Goal: Transaction & Acquisition: Purchase product/service

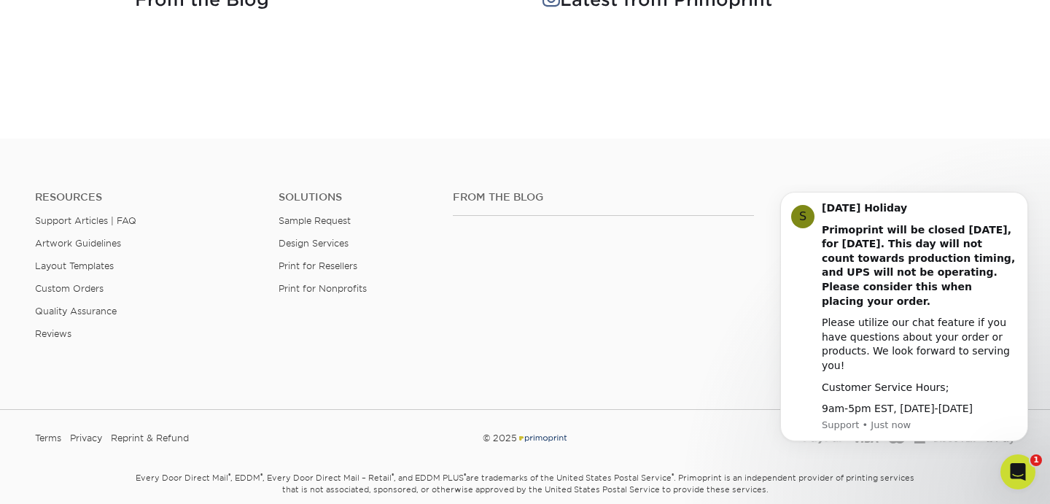
scroll to position [2063, 0]
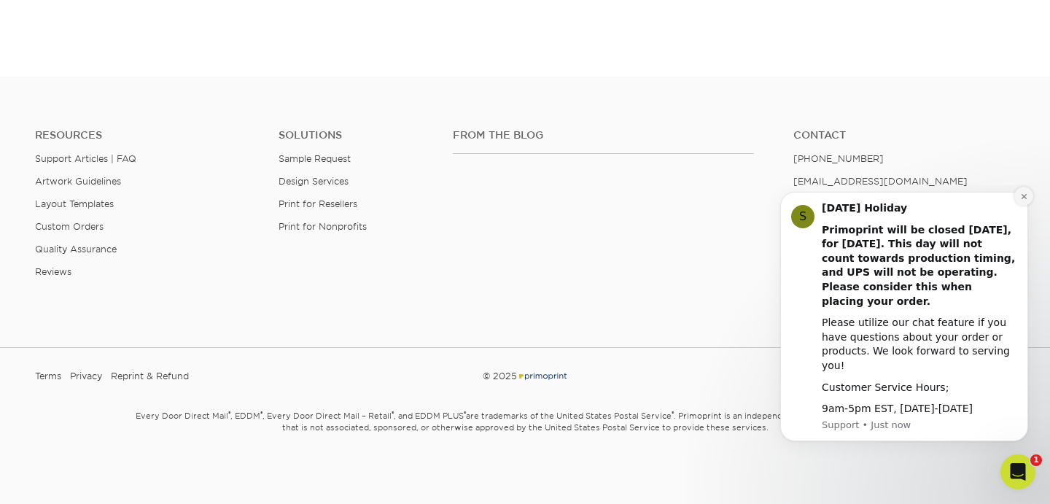
click at [1021, 200] on icon "Dismiss notification" at bounding box center [1024, 196] width 8 height 8
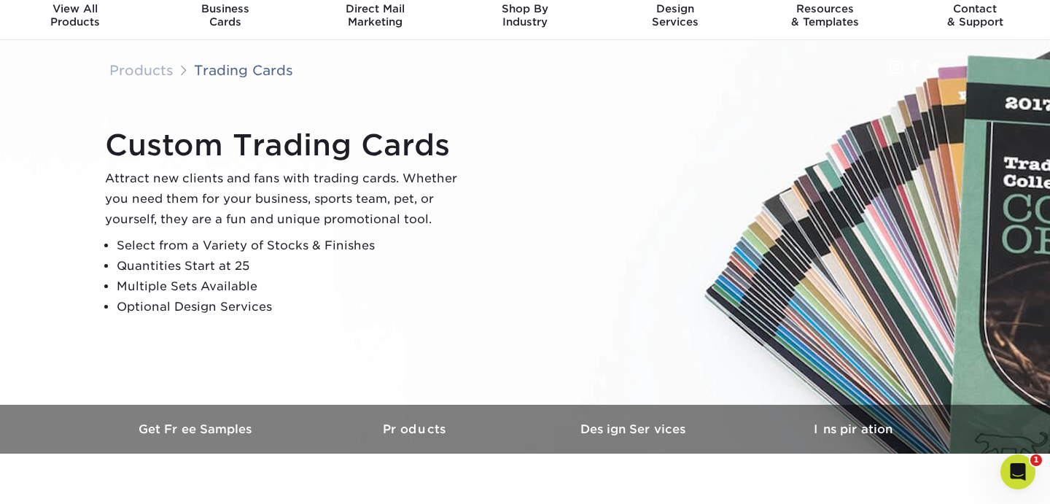
scroll to position [61, 0]
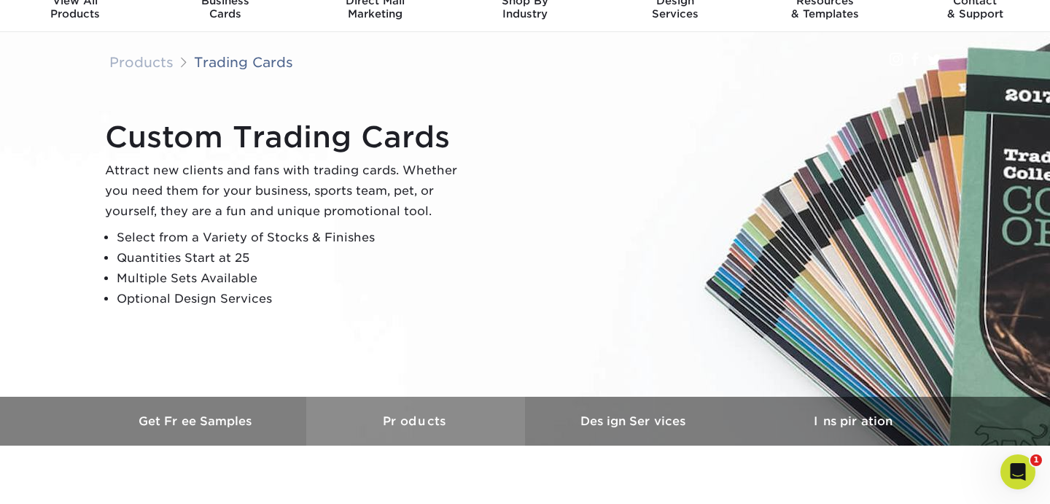
click at [432, 414] on h3 "Products" at bounding box center [415, 421] width 219 height 14
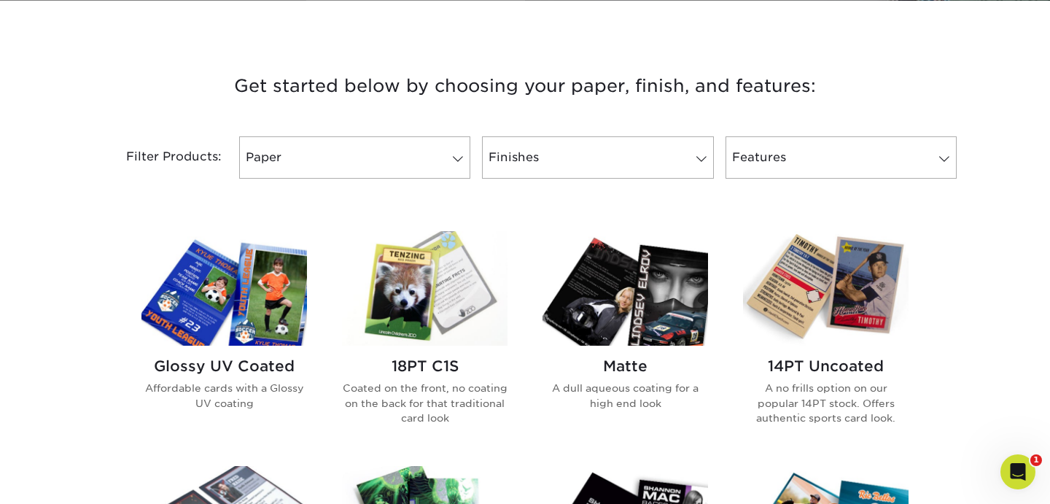
scroll to position [507, 0]
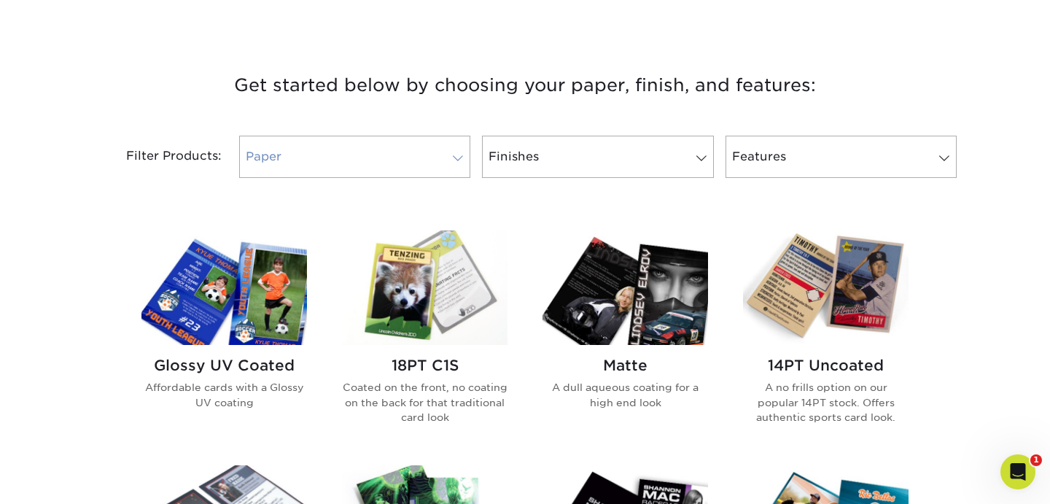
click at [427, 155] on link "Paper" at bounding box center [354, 157] width 231 height 42
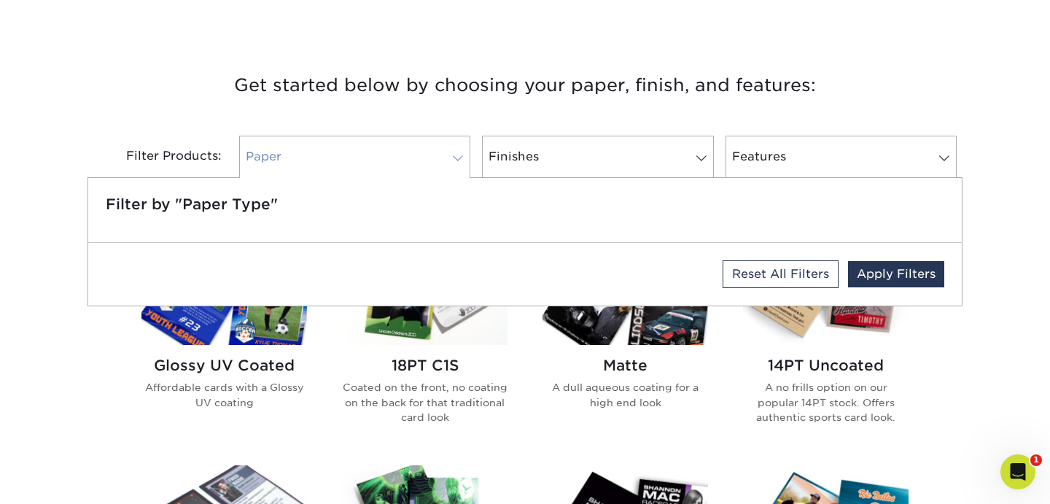
click at [427, 155] on link "Paper" at bounding box center [354, 157] width 231 height 42
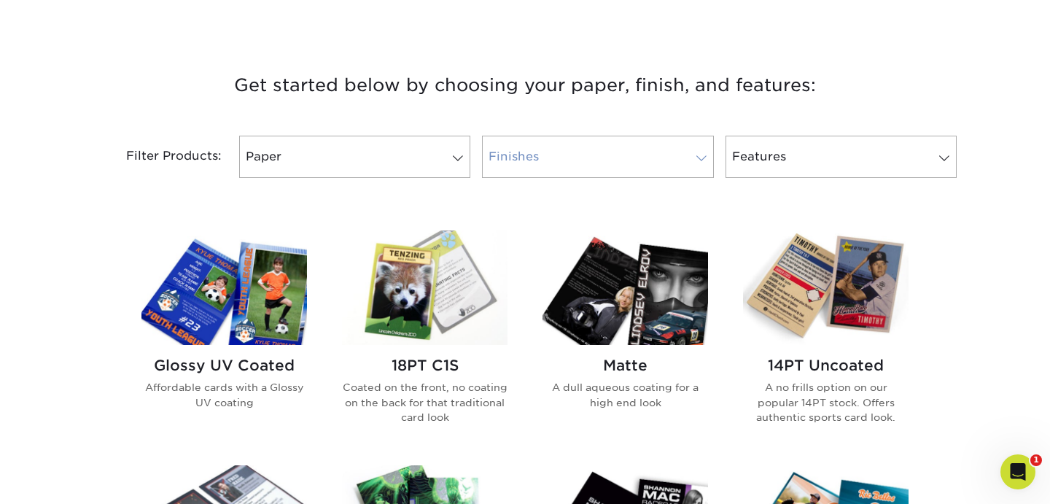
click at [580, 147] on link "Finishes" at bounding box center [597, 157] width 231 height 42
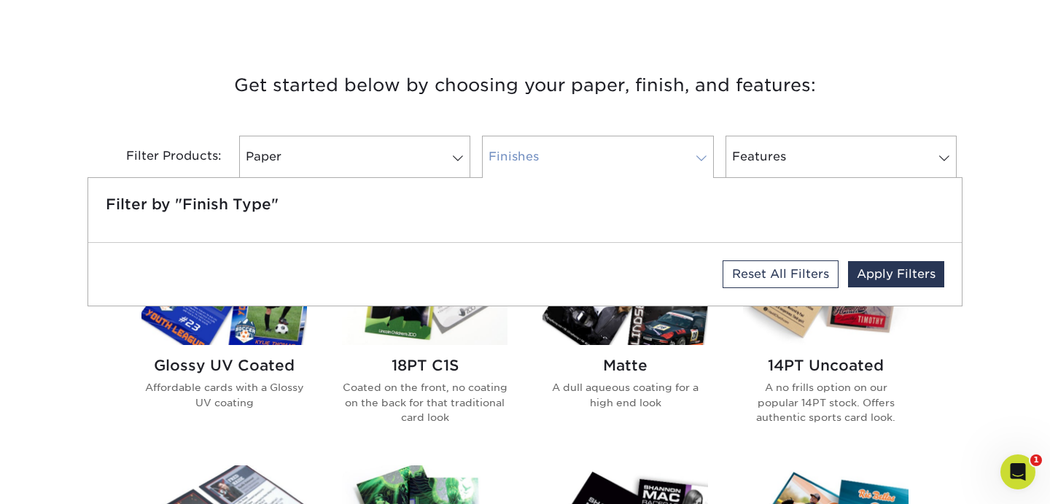
click at [580, 147] on link "Finishes" at bounding box center [597, 157] width 231 height 42
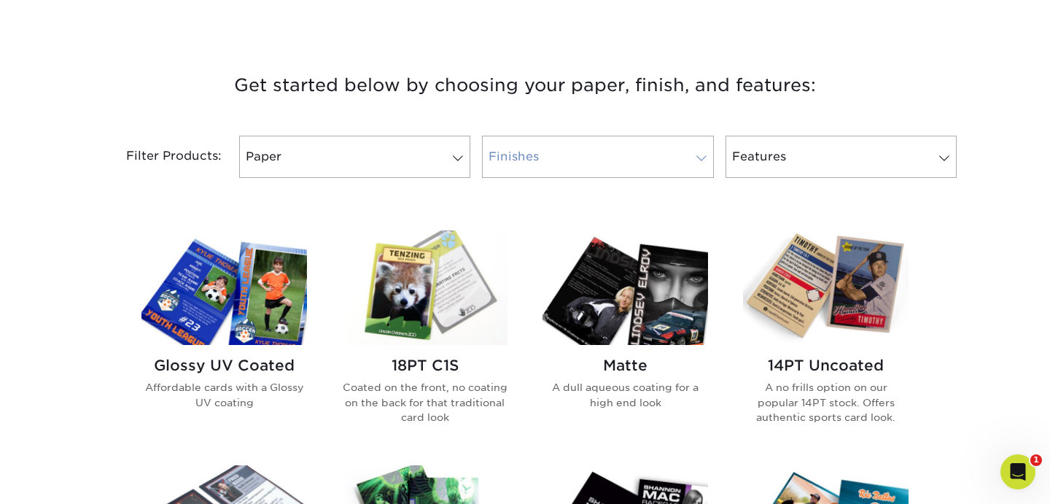
click at [580, 147] on link "Finishes" at bounding box center [597, 157] width 231 height 42
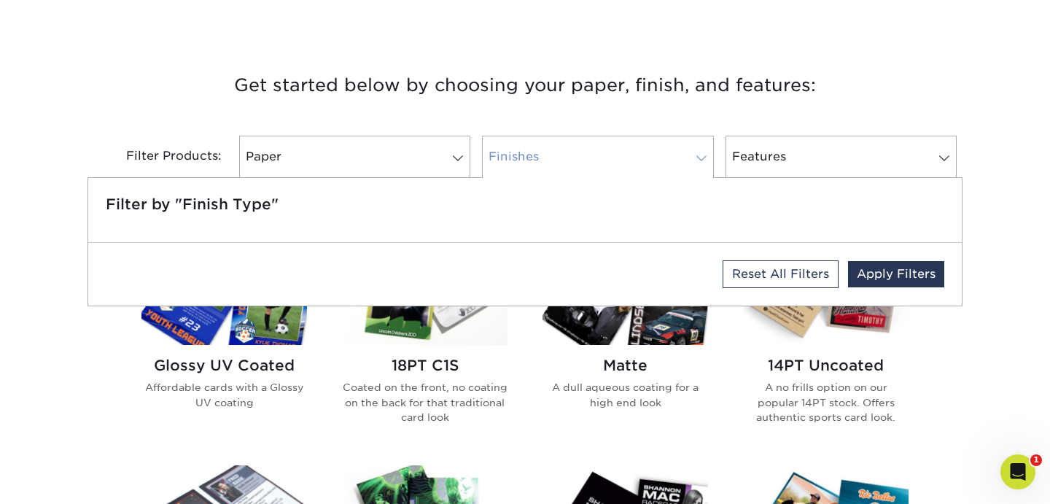
click at [580, 149] on link "Finishes" at bounding box center [597, 157] width 231 height 42
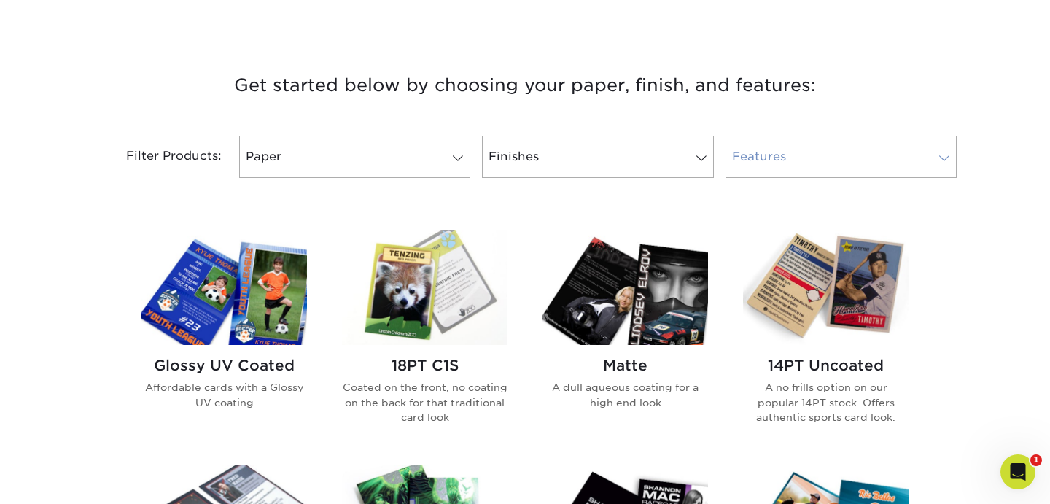
click at [777, 155] on link "Features" at bounding box center [840, 157] width 231 height 42
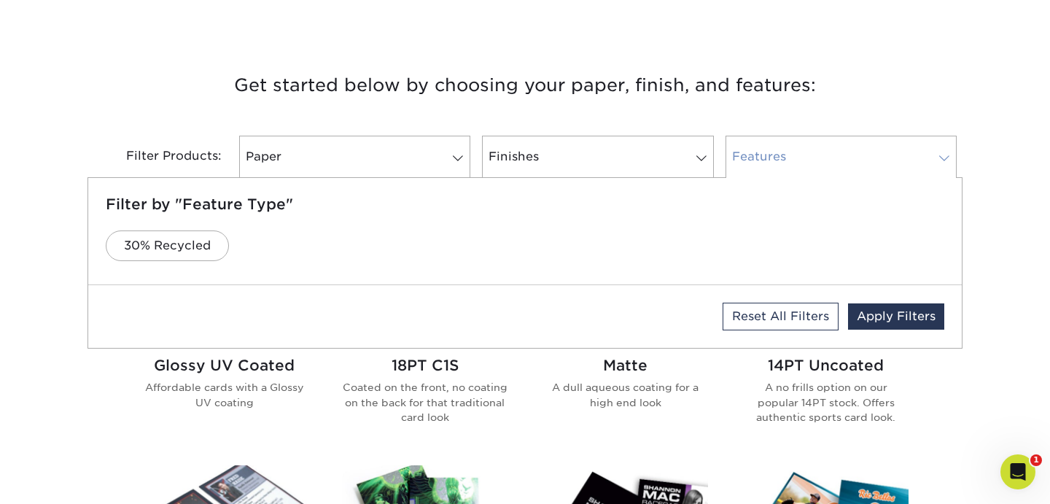
click at [777, 155] on link "Features" at bounding box center [840, 157] width 231 height 42
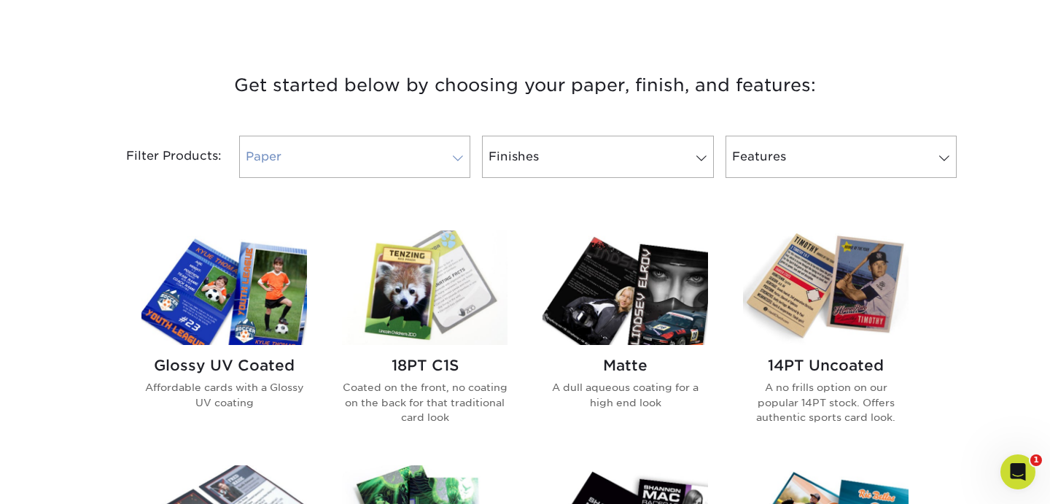
click at [372, 156] on link "Paper" at bounding box center [354, 157] width 231 height 42
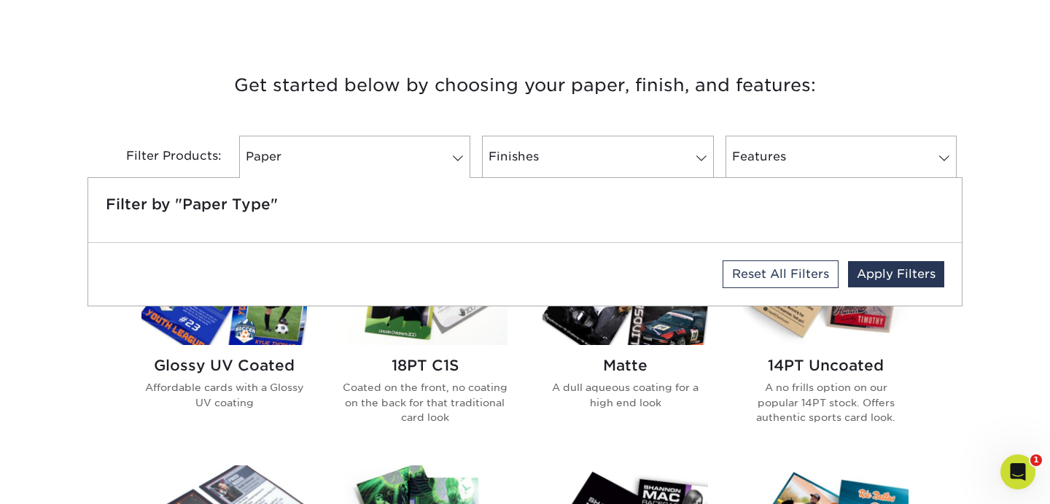
click at [222, 211] on h5 "Filter by "Paper Type"" at bounding box center [525, 203] width 838 height 17
click at [208, 238] on div "Filter by "Paper Type"" at bounding box center [524, 210] width 873 height 64
click at [199, 142] on div "Filter Products:" at bounding box center [160, 157] width 146 height 42
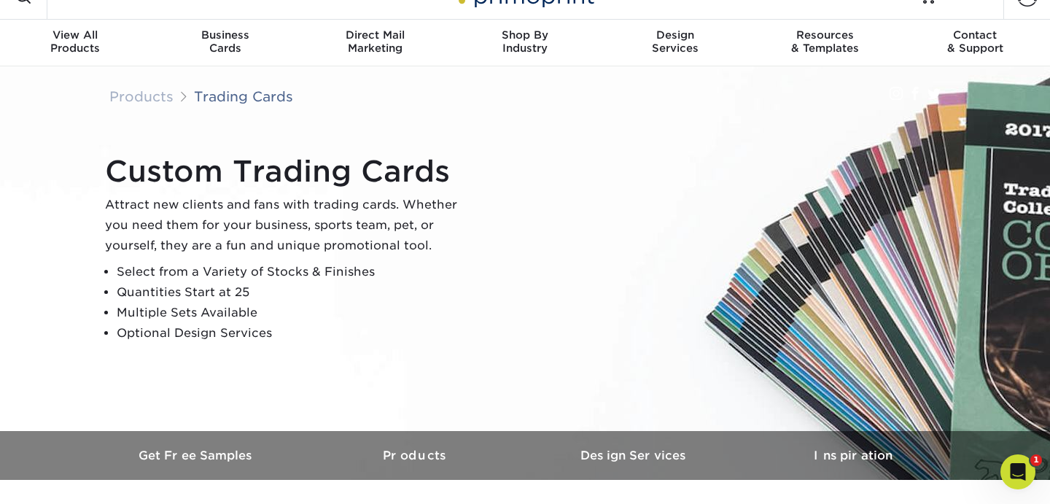
scroll to position [0, 0]
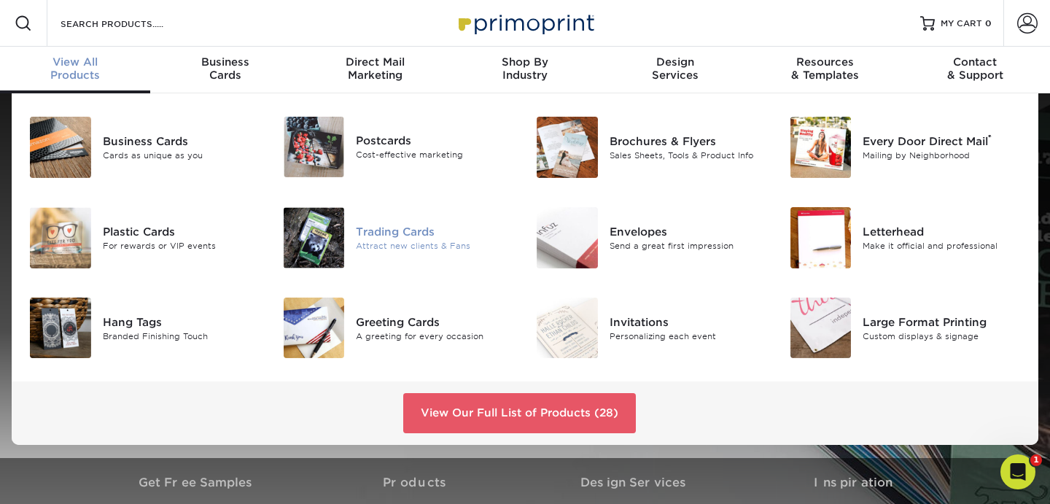
click at [324, 227] on img at bounding box center [314, 237] width 61 height 61
